Goal: Information Seeking & Learning: Learn about a topic

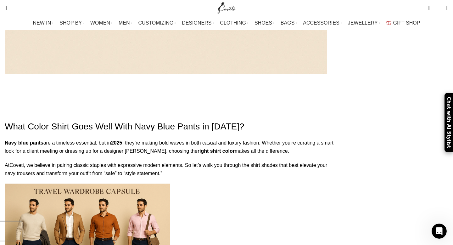
scroll to position [611, 0]
click at [127, 183] on img at bounding box center [87, 238] width 165 height 110
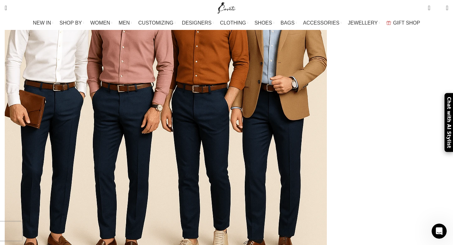
scroll to position [328, 0]
